Goal: Information Seeking & Learning: Find specific fact

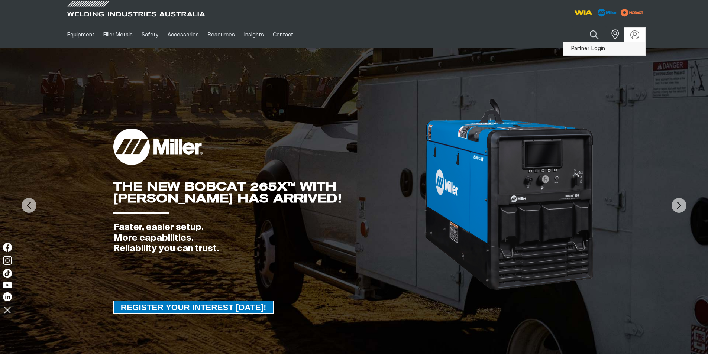
click at [613, 47] on link "Partner Login" at bounding box center [605, 49] width 82 height 14
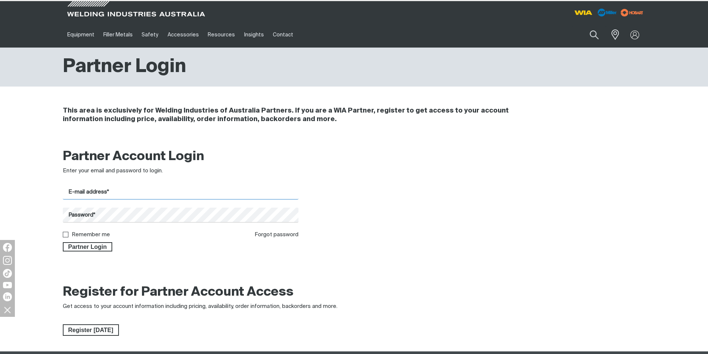
type input "[PERSON_NAME][EMAIL_ADDRESS][DOMAIN_NAME]"
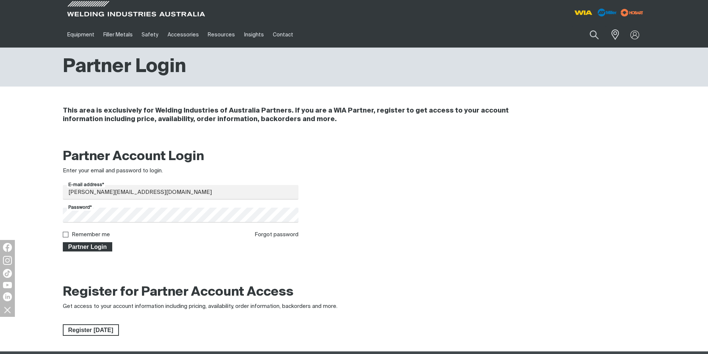
click at [87, 248] on span "Partner Login" at bounding box center [88, 247] width 48 height 10
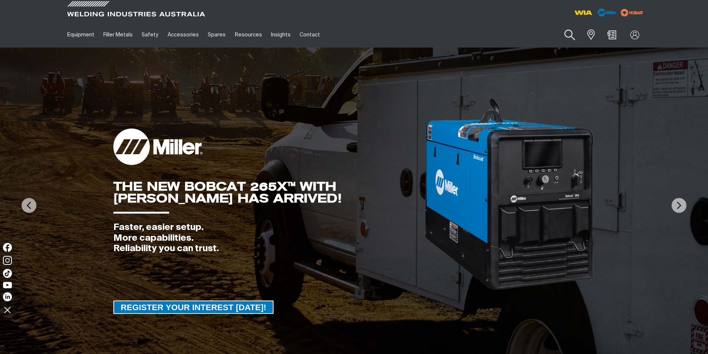
click at [571, 33] on button "Search products" at bounding box center [570, 35] width 30 height 21
click at [500, 36] on input "Search" at bounding box center [525, 34] width 115 height 17
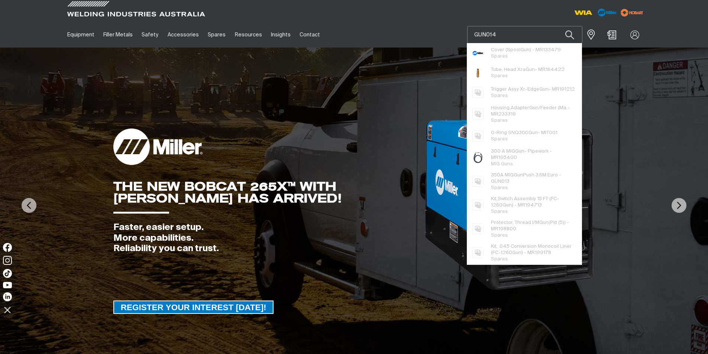
type input "GUN014"
click at [557, 26] on button "Search products" at bounding box center [569, 34] width 25 height 17
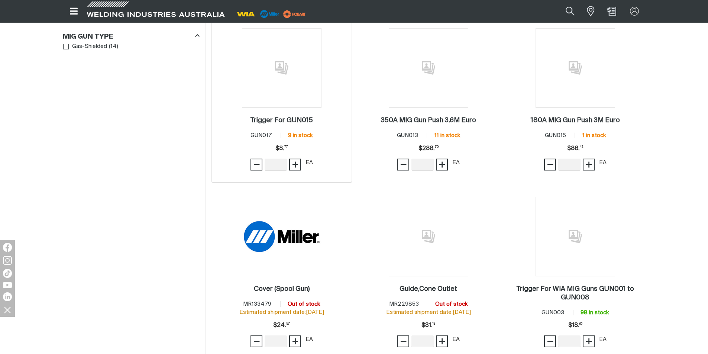
scroll to position [335, 0]
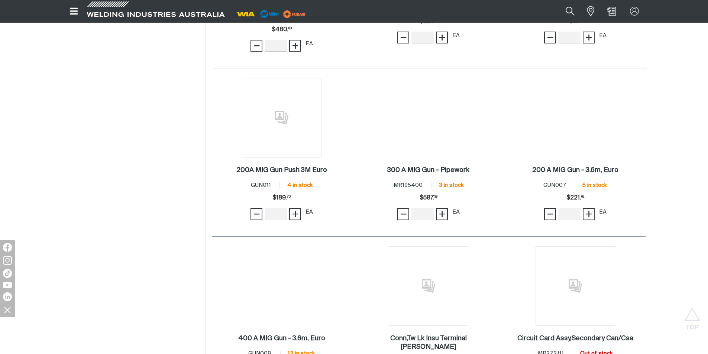
scroll to position [1156, 0]
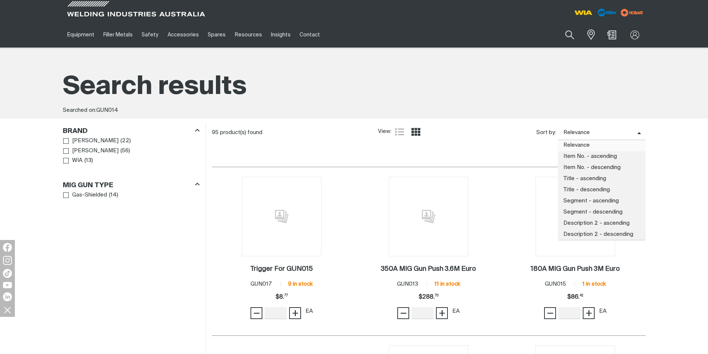
click at [589, 129] on span "Relevance" at bounding box center [598, 133] width 80 height 9
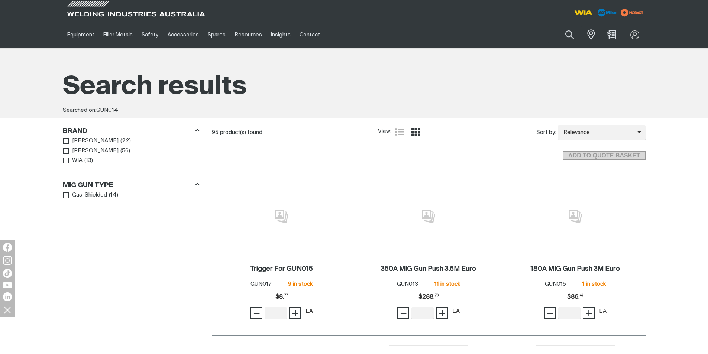
click at [479, 109] on div "Searched on: GUN014" at bounding box center [354, 110] width 583 height 9
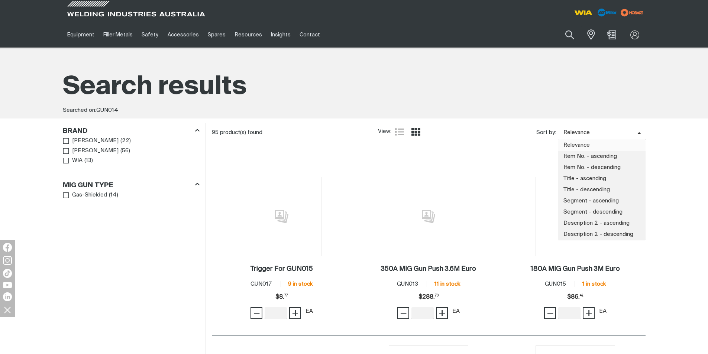
click at [591, 136] on span "Relevance" at bounding box center [598, 133] width 80 height 9
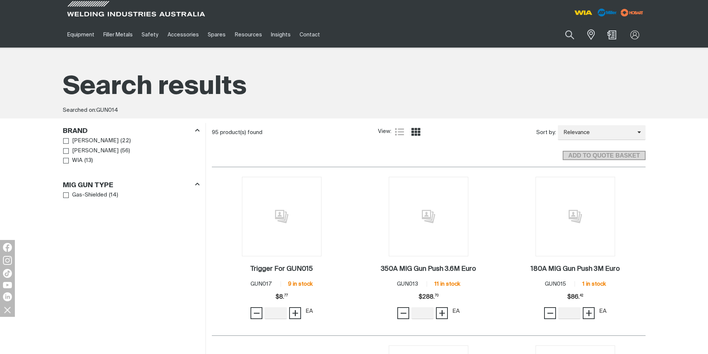
click at [497, 170] on div "2 350A MIG Gun Push 3.6M Euro . Item No. GUN013 11 in stock Price $288.7 $288. …" at bounding box center [429, 251] width 140 height 168
click at [403, 131] on icon "Product list controls" at bounding box center [399, 132] width 9 height 9
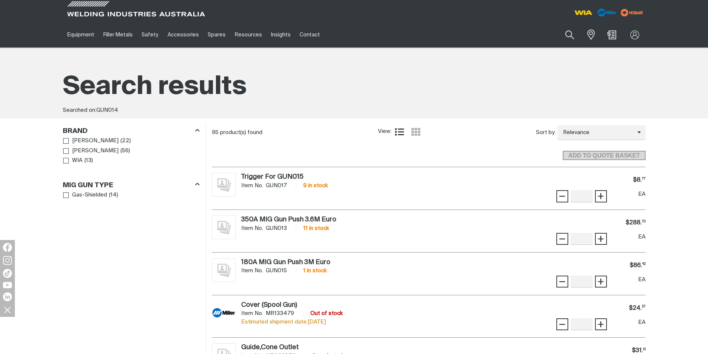
click at [422, 133] on div "View: List view Grid view" at bounding box center [401, 132] width 46 height 13
click at [418, 134] on icon "Product list controls" at bounding box center [416, 132] width 9 height 8
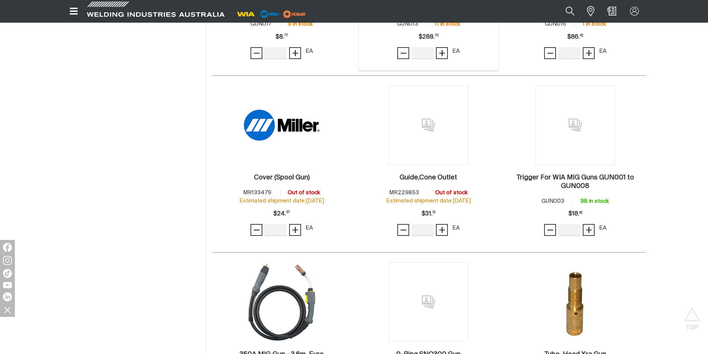
scroll to position [297, 0]
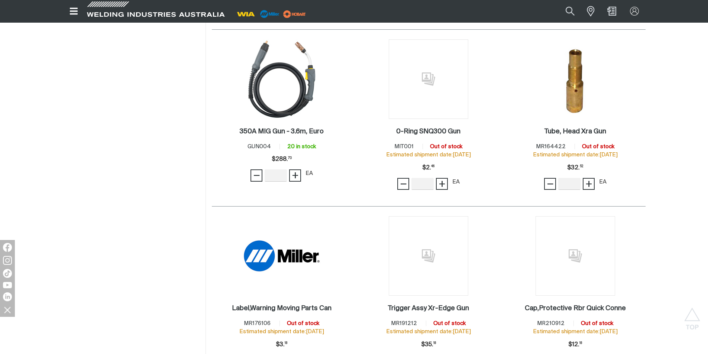
scroll to position [521, 0]
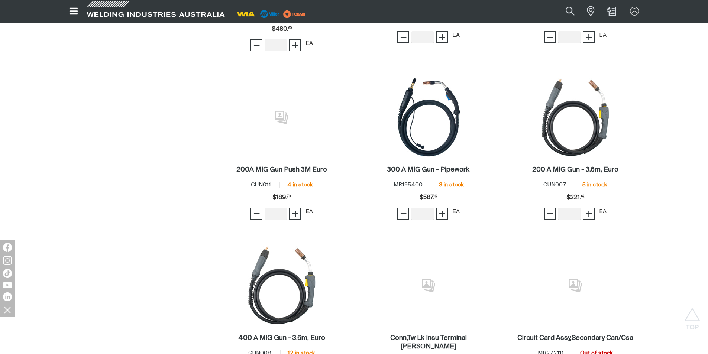
scroll to position [1190, 0]
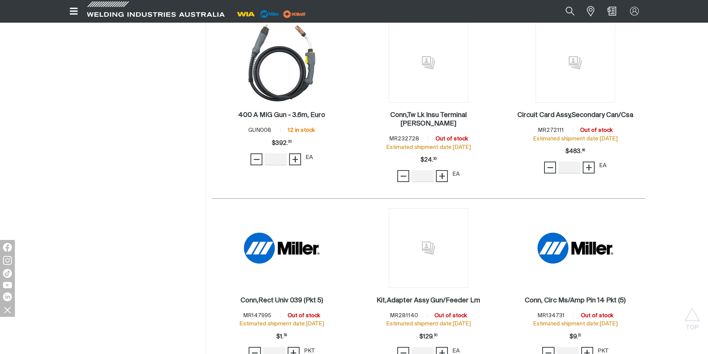
scroll to position [1339, 0]
